Goal: Information Seeking & Learning: Find specific fact

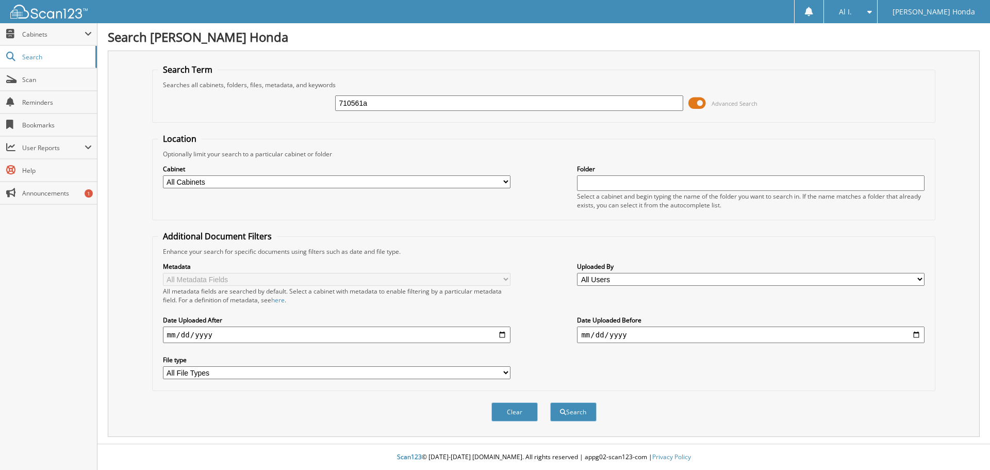
type input "710561a"
click at [550, 402] on button "Search" at bounding box center [573, 411] width 46 height 19
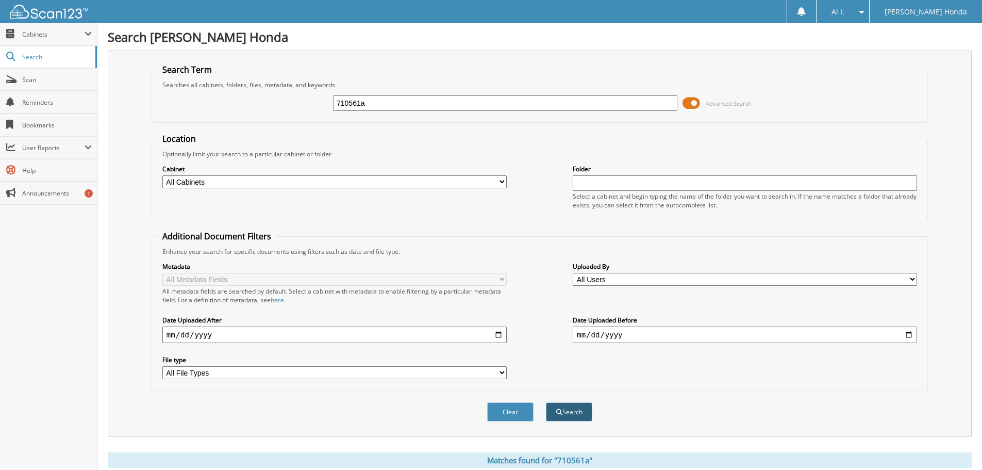
click at [566, 410] on button "Search" at bounding box center [569, 411] width 46 height 19
click at [228, 180] on select "All Cabinets CAR DEALS Needs Filing" at bounding box center [334, 181] width 344 height 13
select select "18774"
click at [162, 175] on select "All Cabinets CAR DEALS Needs Filing" at bounding box center [334, 181] width 344 height 13
click at [583, 410] on button "Search" at bounding box center [569, 411] width 46 height 19
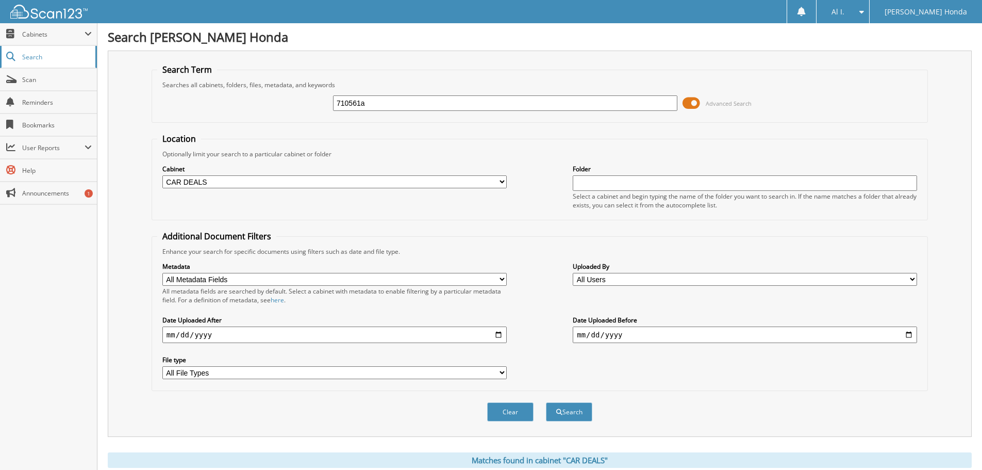
click at [30, 53] on span "Search" at bounding box center [56, 57] width 68 height 9
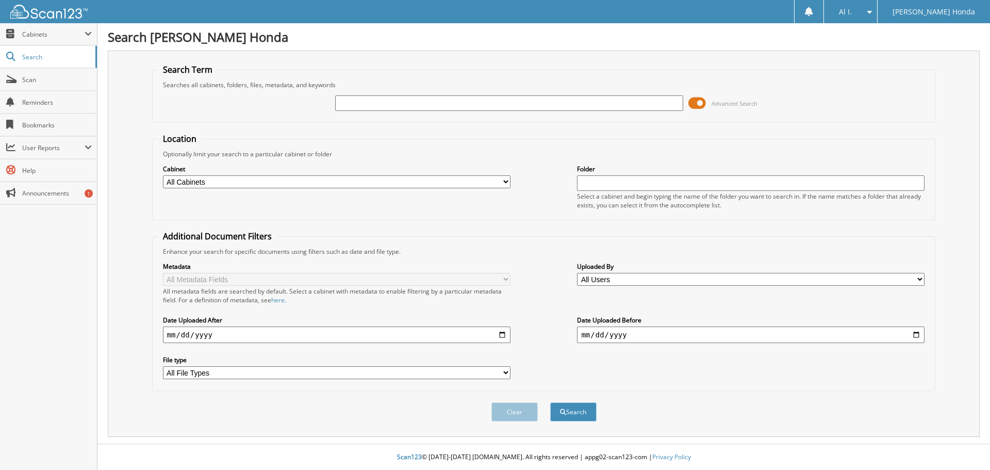
click at [362, 102] on input "text" at bounding box center [508, 102] width 347 height 15
type input "710561A"
click at [575, 413] on button "Search" at bounding box center [573, 411] width 46 height 19
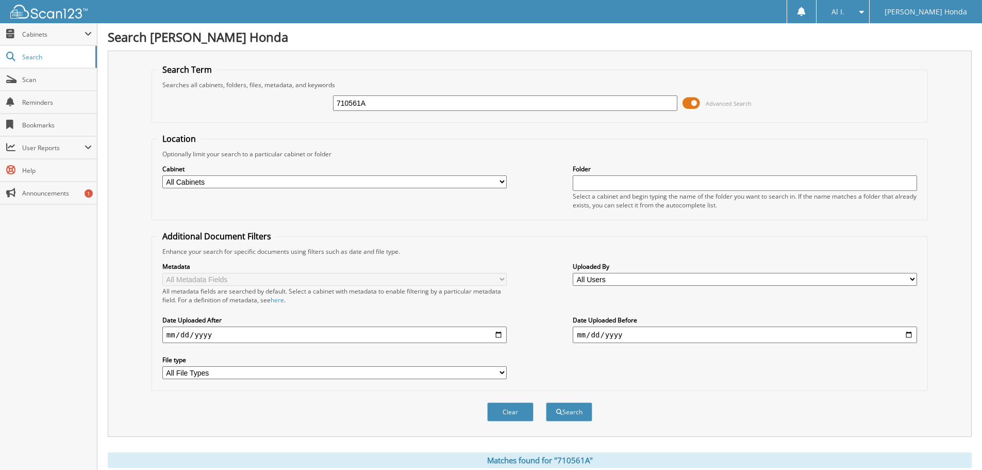
click at [694, 99] on span at bounding box center [691, 102] width 18 height 15
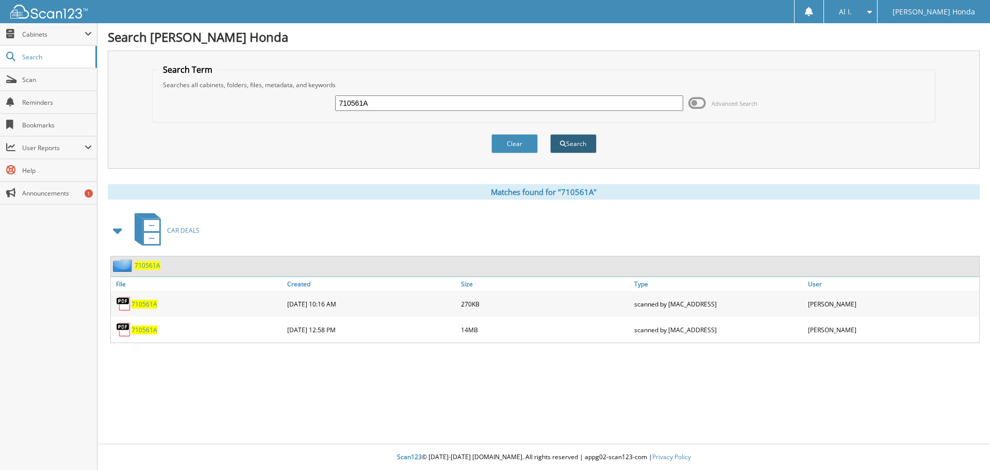
click at [572, 141] on button "Search" at bounding box center [573, 143] width 46 height 19
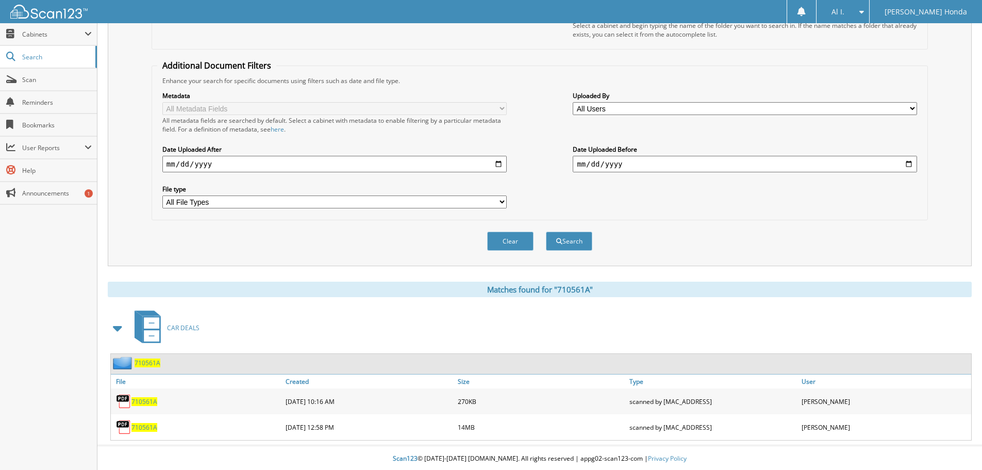
scroll to position [173, 0]
click at [142, 426] on span "710561A" at bounding box center [144, 425] width 26 height 9
click at [143, 425] on span "710561A" at bounding box center [144, 425] width 26 height 9
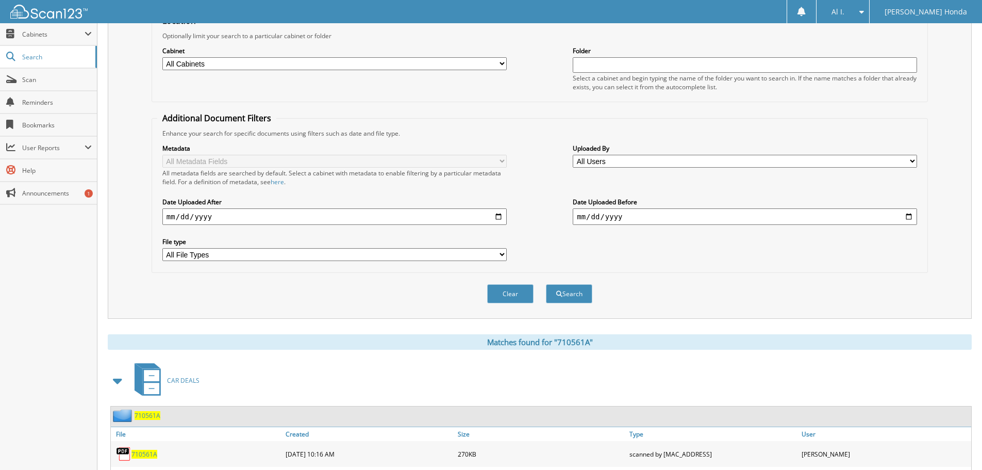
scroll to position [70, 0]
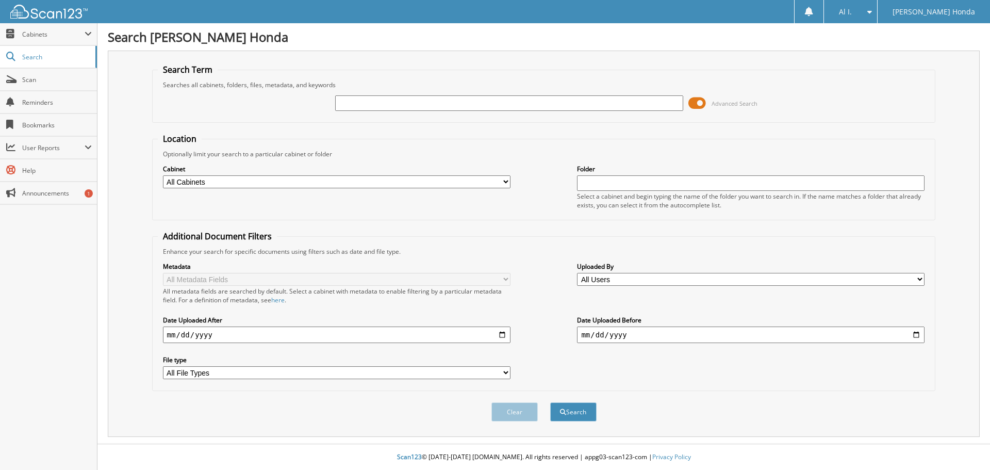
click at [455, 100] on input "text" at bounding box center [508, 102] width 347 height 15
type input "798342"
click at [573, 409] on button "Search" at bounding box center [573, 411] width 46 height 19
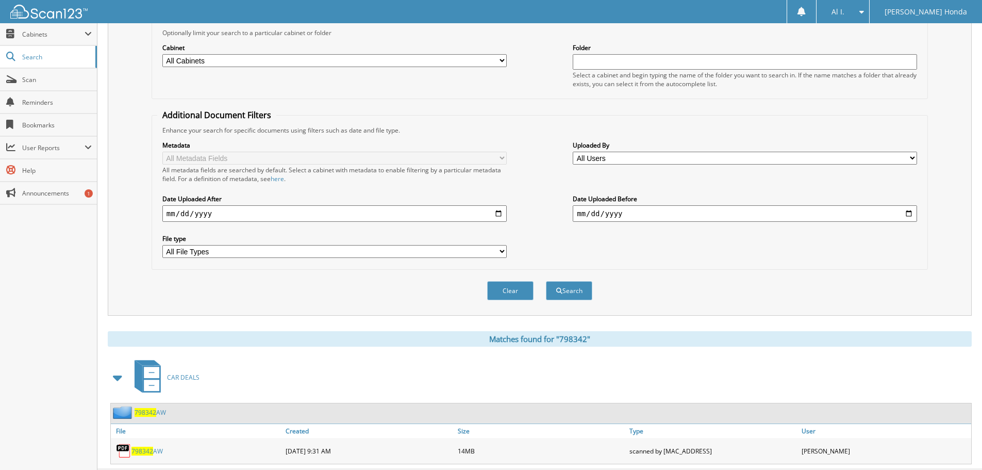
scroll to position [147, 0]
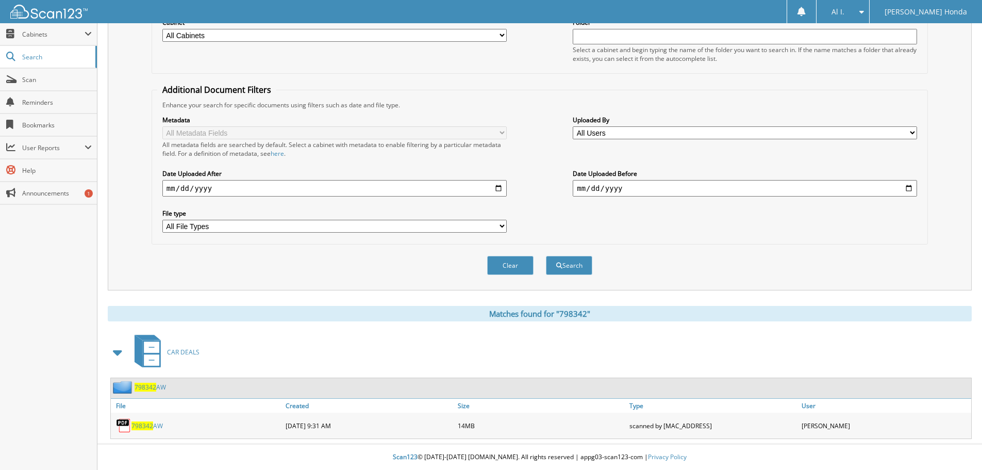
click at [151, 423] on span "798342" at bounding box center [142, 425] width 22 height 9
